Goal: Information Seeking & Learning: Learn about a topic

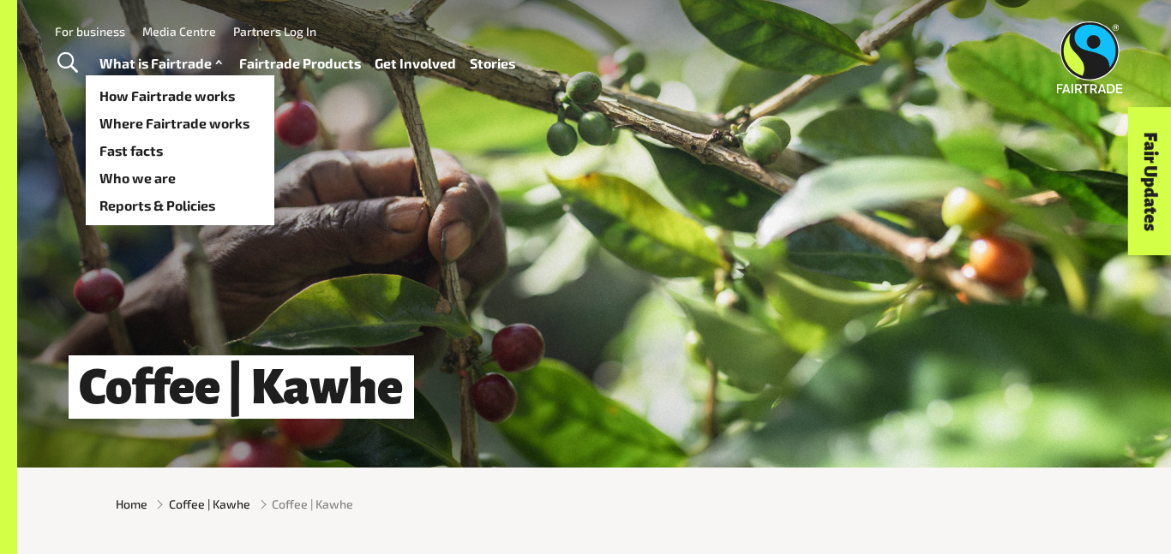
click at [187, 62] on link "What is Fairtrade" at bounding box center [162, 63] width 127 height 25
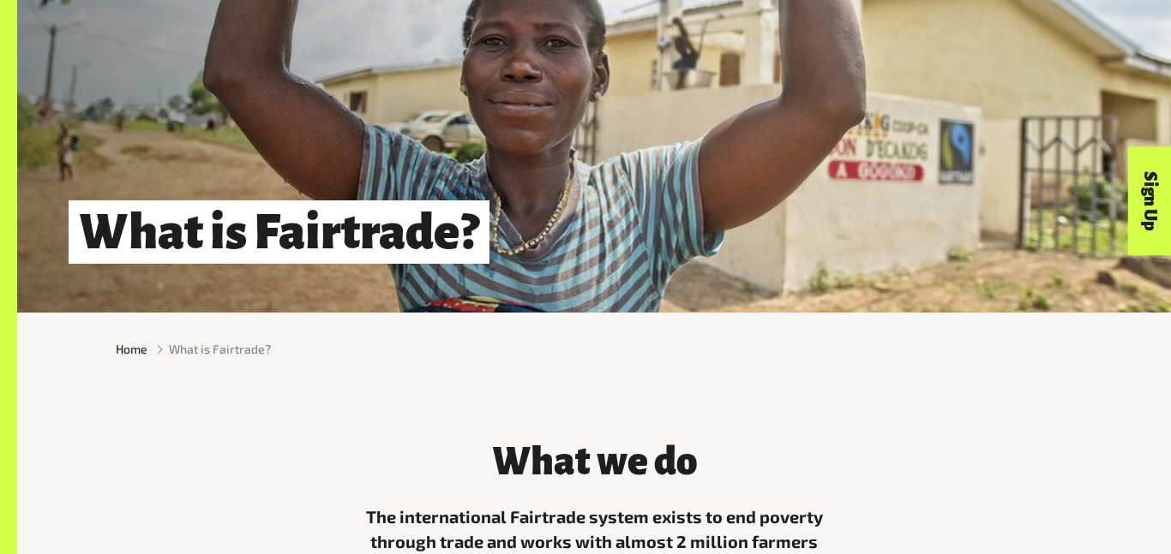
scroll to position [158, 0]
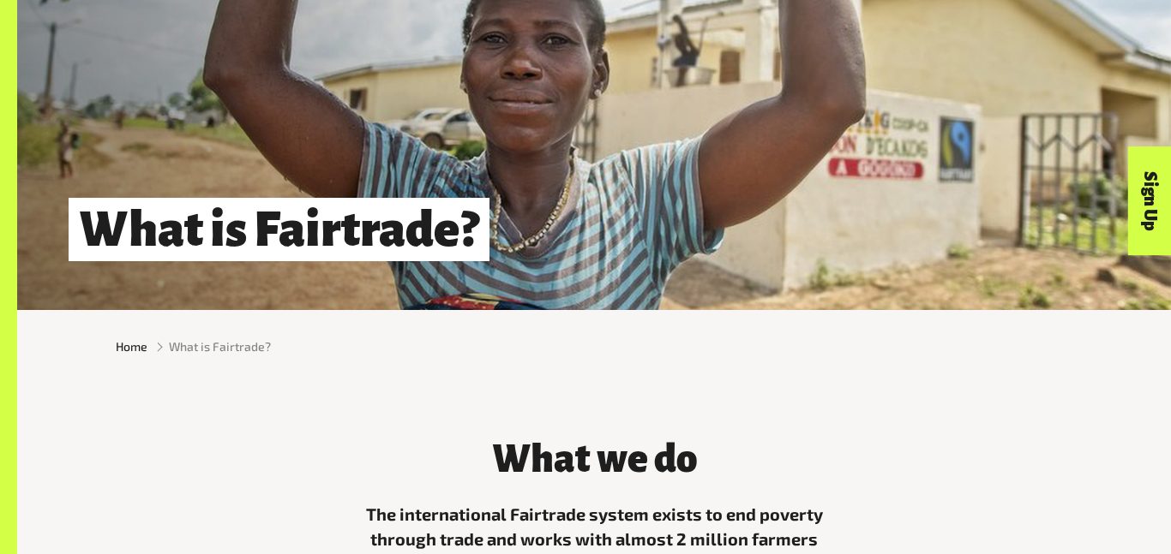
click at [243, 345] on span "What is Fairtrade?" at bounding box center [220, 347] width 102 height 18
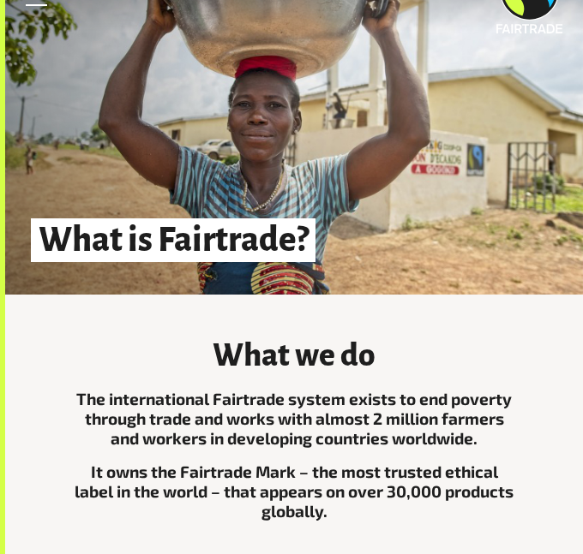
scroll to position [0, 0]
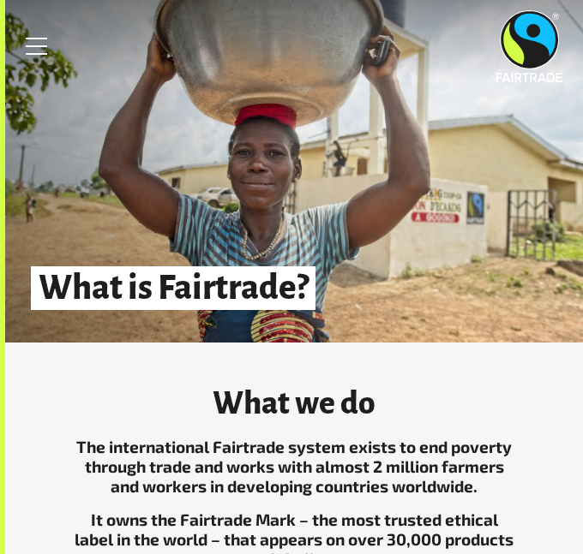
click at [237, 279] on h1 "What is Fairtrade?" at bounding box center [173, 289] width 284 height 45
click at [31, 35] on link "Menu" at bounding box center [36, 46] width 43 height 43
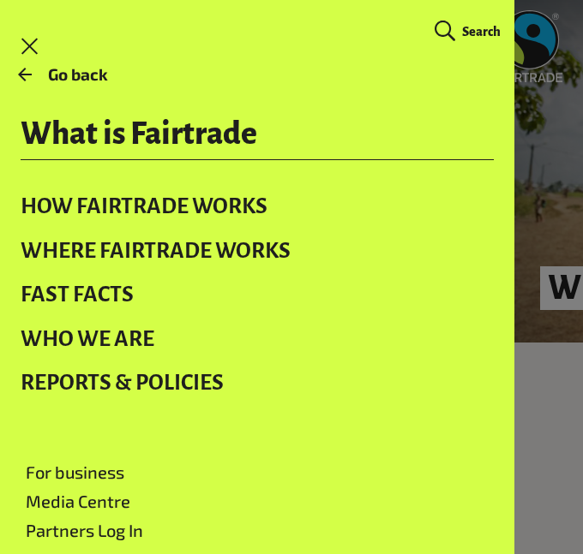
click at [62, 64] on link "Go back" at bounding box center [257, 74] width 514 height 45
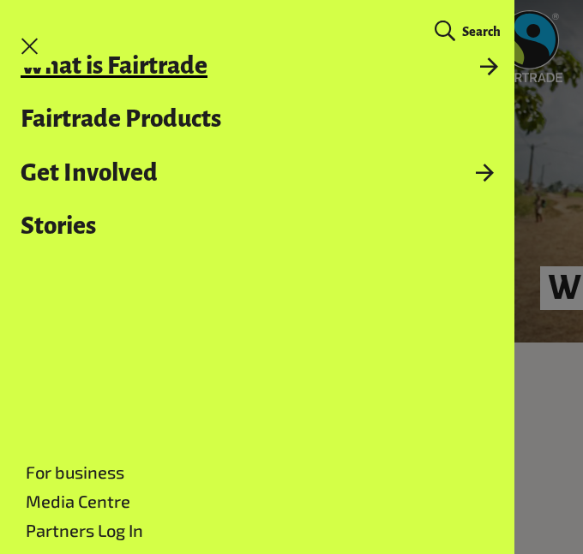
click at [105, 71] on link "What is Fairtrade" at bounding box center [257, 65] width 514 height 27
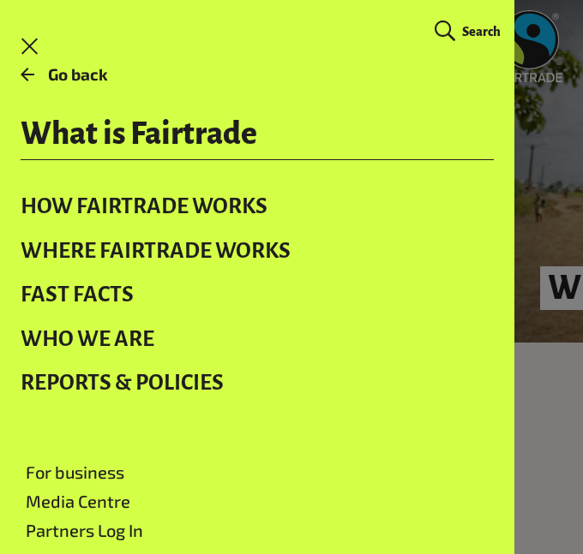
click at [546, 81] on header "Menu For business Media Centre Partners Log In What is Fairtrade How Fairtrade …" at bounding box center [291, 40] width 583 height 81
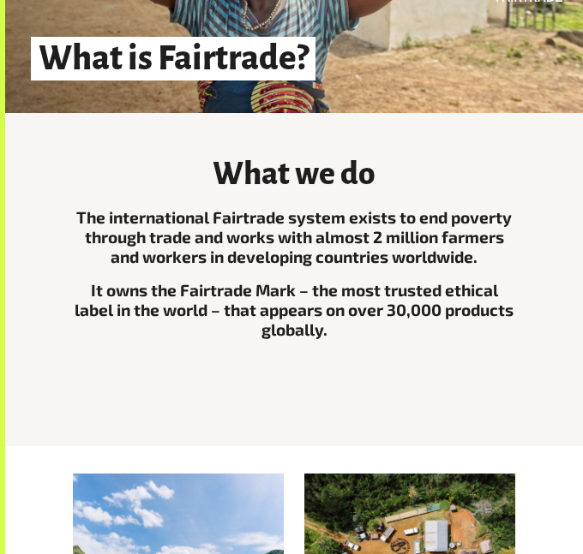
scroll to position [231, 0]
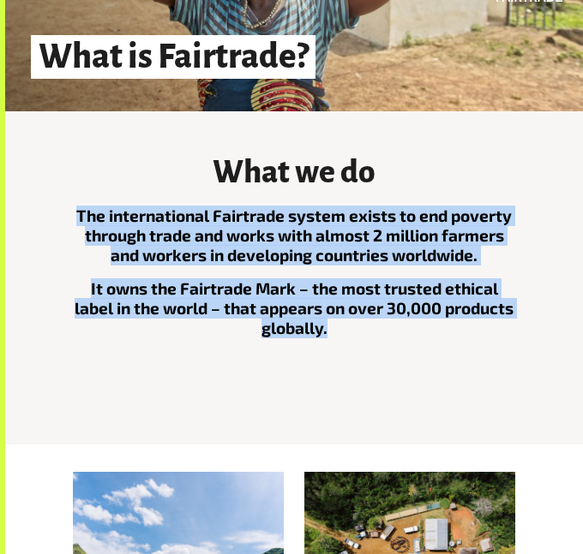
drag, startPoint x: 76, startPoint y: 205, endPoint x: 328, endPoint y: 332, distance: 282.1
click at [328, 332] on div "The international Fairtrade system exists to end poverty through trade and work…" at bounding box center [294, 289] width 442 height 165
copy div "The international Fairtrade system exists to end poverty through trade and work…"
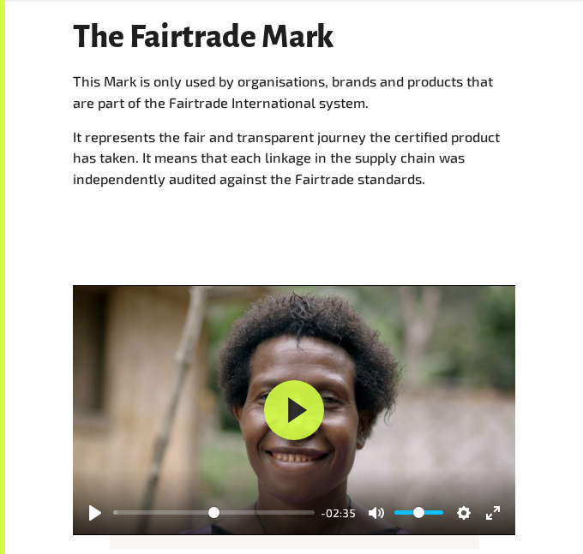
scroll to position [1970, 0]
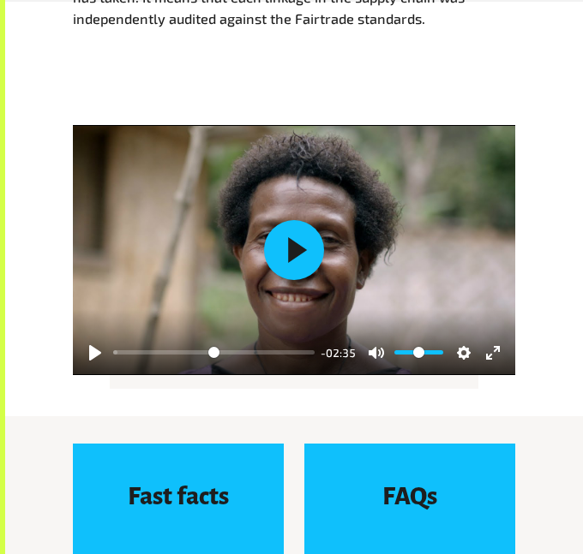
click at [302, 235] on button "Play" at bounding box center [294, 250] width 60 height 60
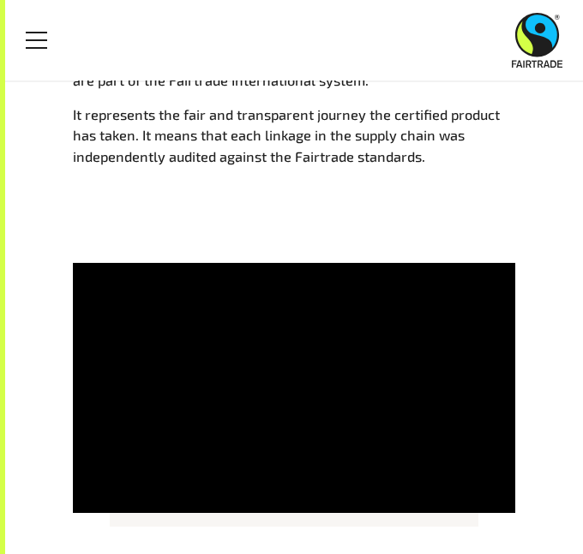
scroll to position [1827, 0]
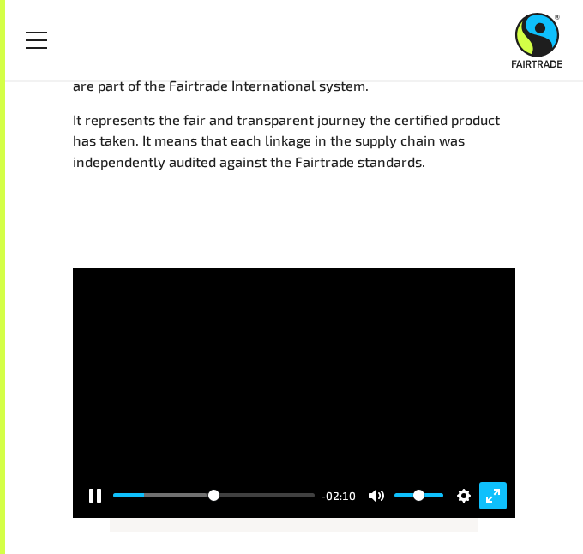
click at [499, 497] on button "Exit fullscreen Enter fullscreen" at bounding box center [492, 495] width 27 height 27
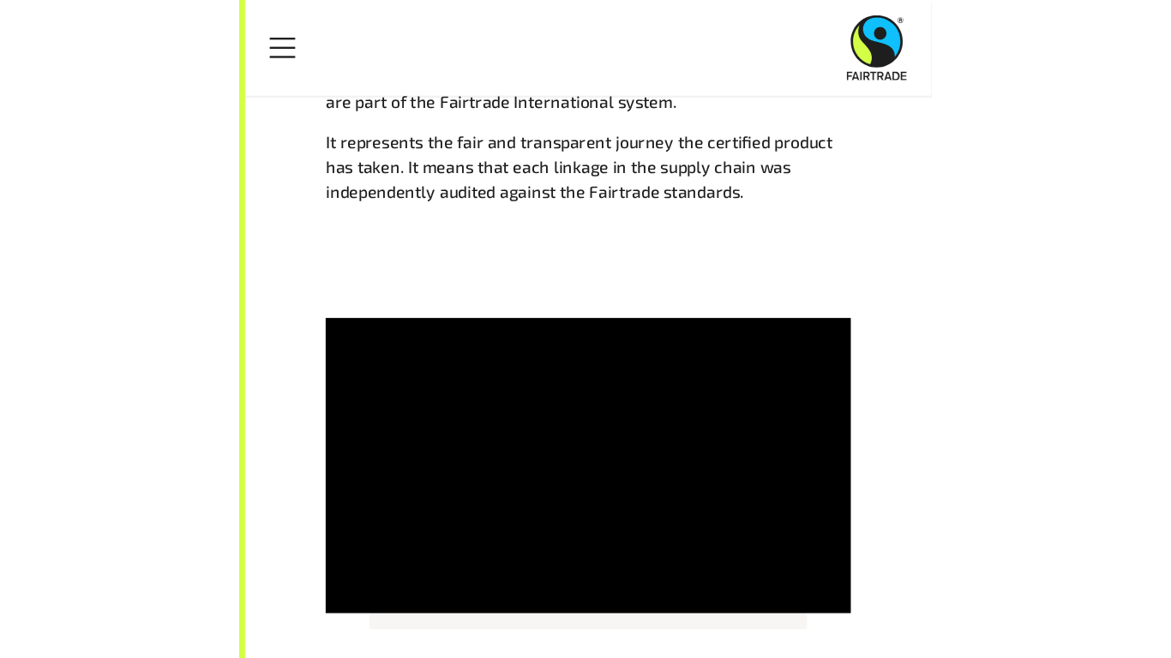
scroll to position [1819, 0]
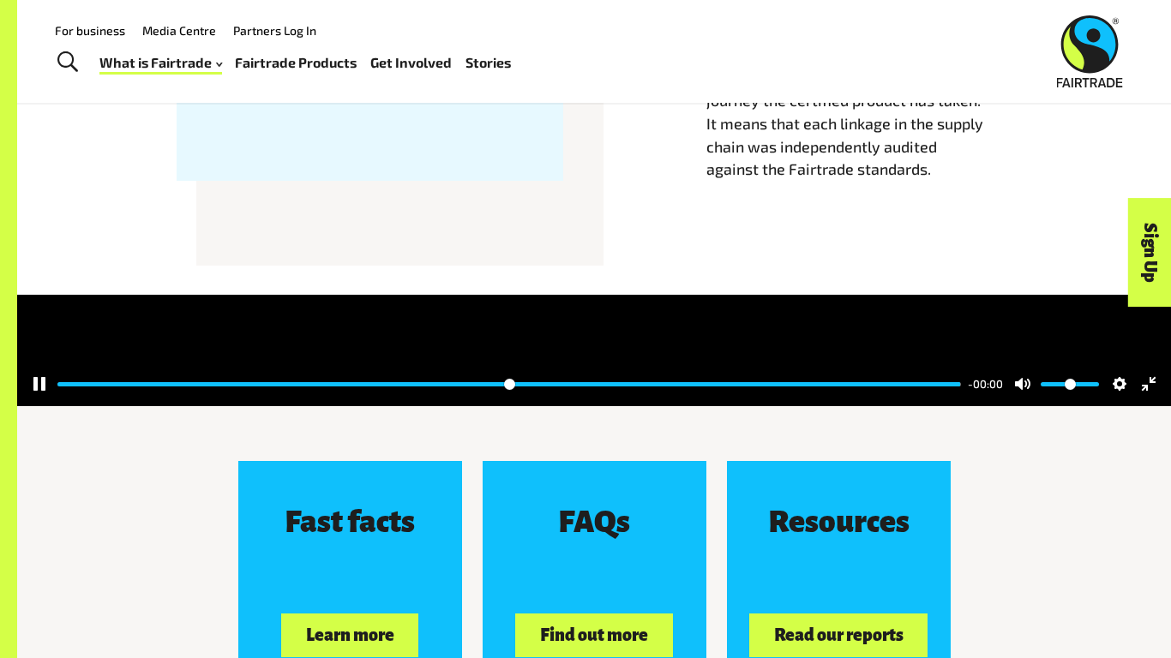
type input "*****"
click at [1142, 398] on button "Exit fullscreen Enter fullscreen" at bounding box center [1148, 383] width 27 height 27
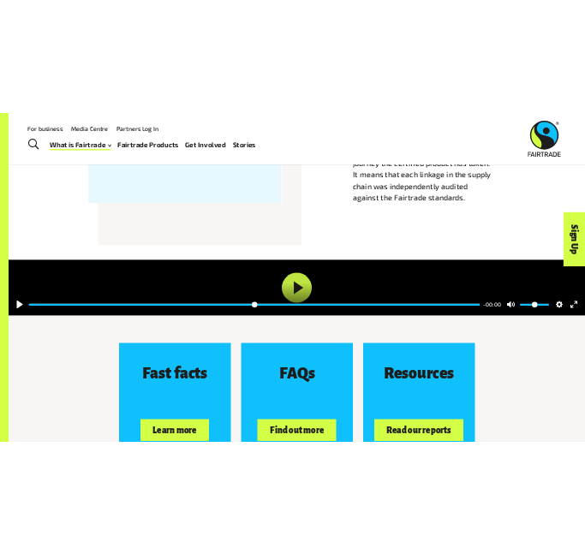
scroll to position [1832, 0]
